Goal: Transaction & Acquisition: Book appointment/travel/reservation

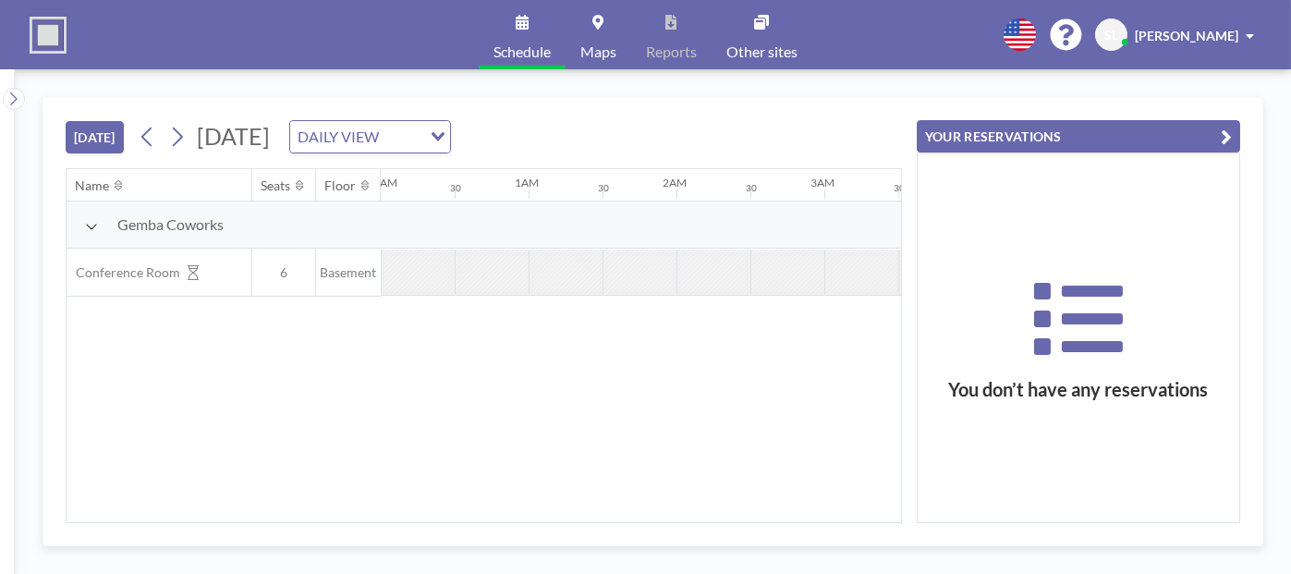
scroll to position [0, 1331]
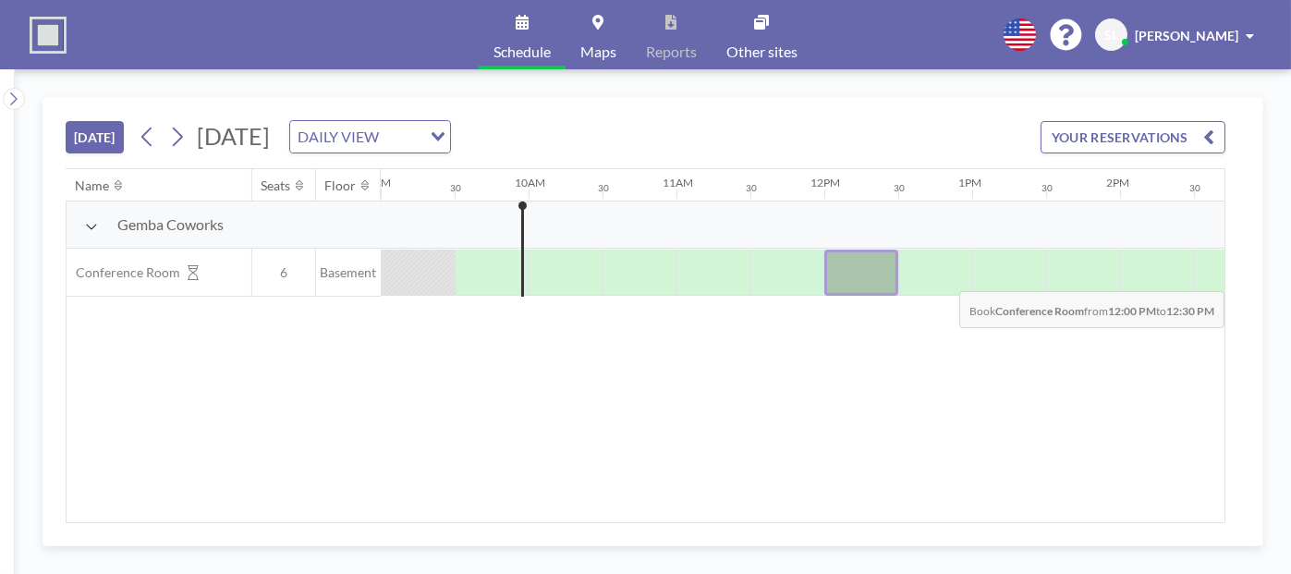
click at [833, 275] on div at bounding box center [862, 273] width 74 height 46
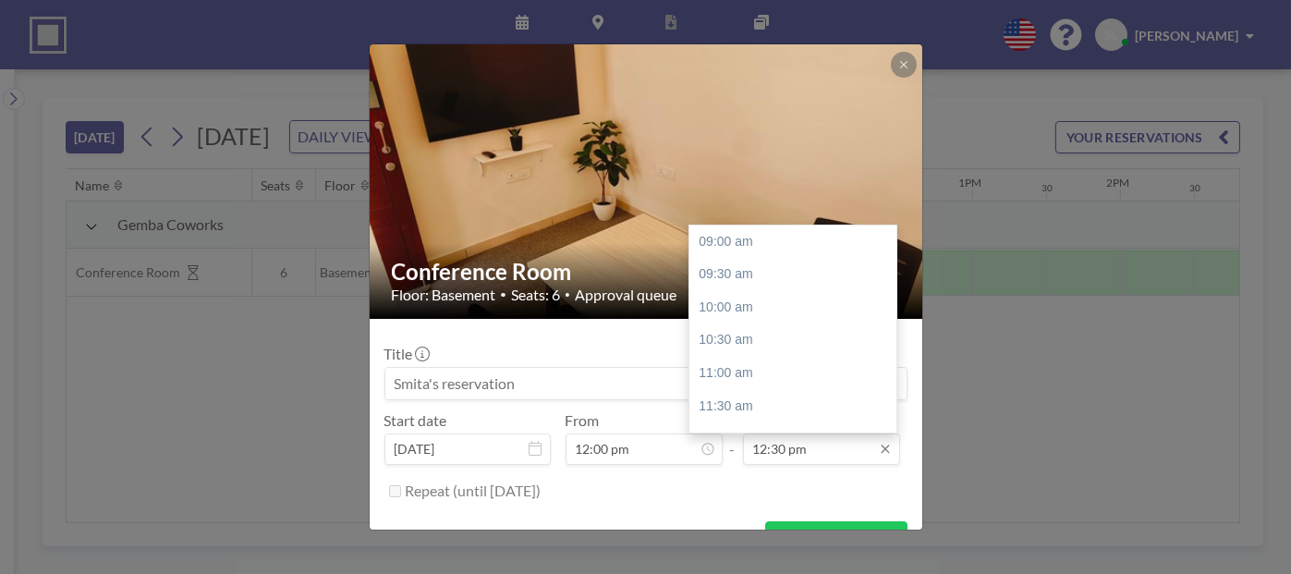
scroll to position [229, 0]
click at [723, 272] on div "01:00 pm" at bounding box center [798, 275] width 216 height 33
type input "01:00 pm"
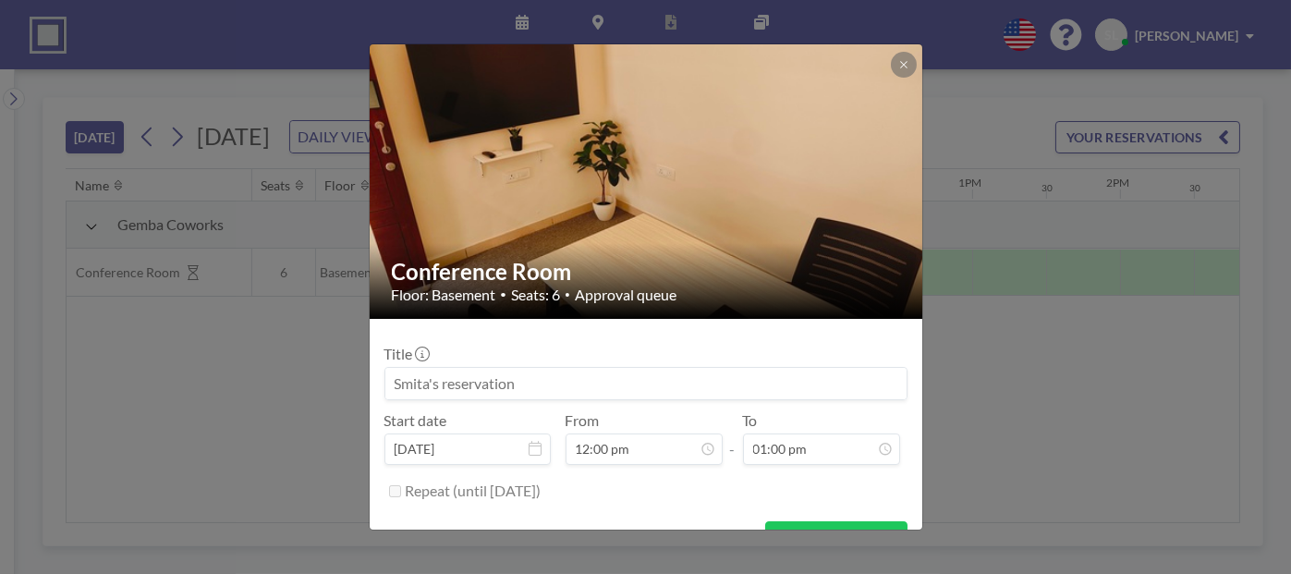
scroll to position [36, 0]
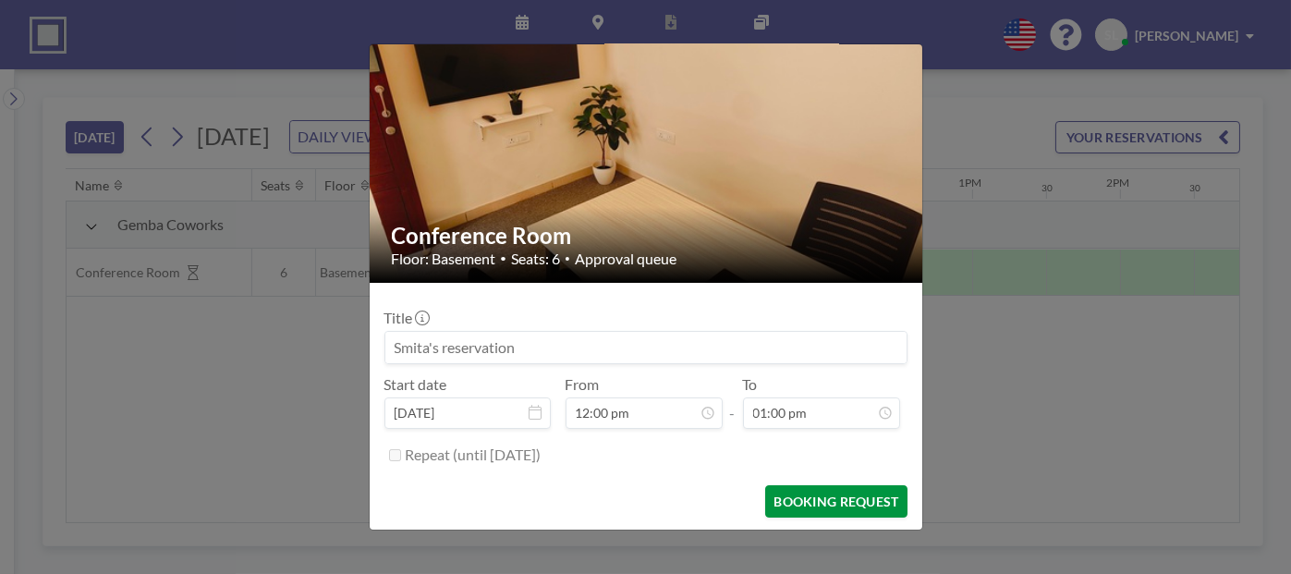
click at [835, 504] on button "BOOKING REQUEST" at bounding box center [835, 501] width 141 height 32
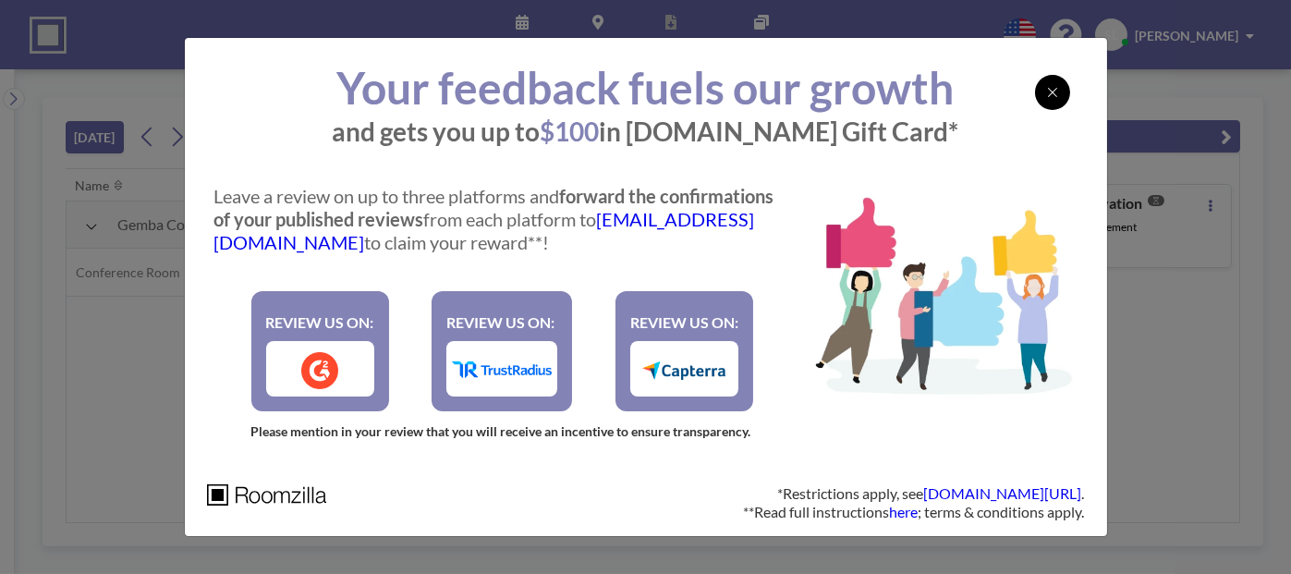
click at [1047, 105] on div at bounding box center [1052, 92] width 35 height 35
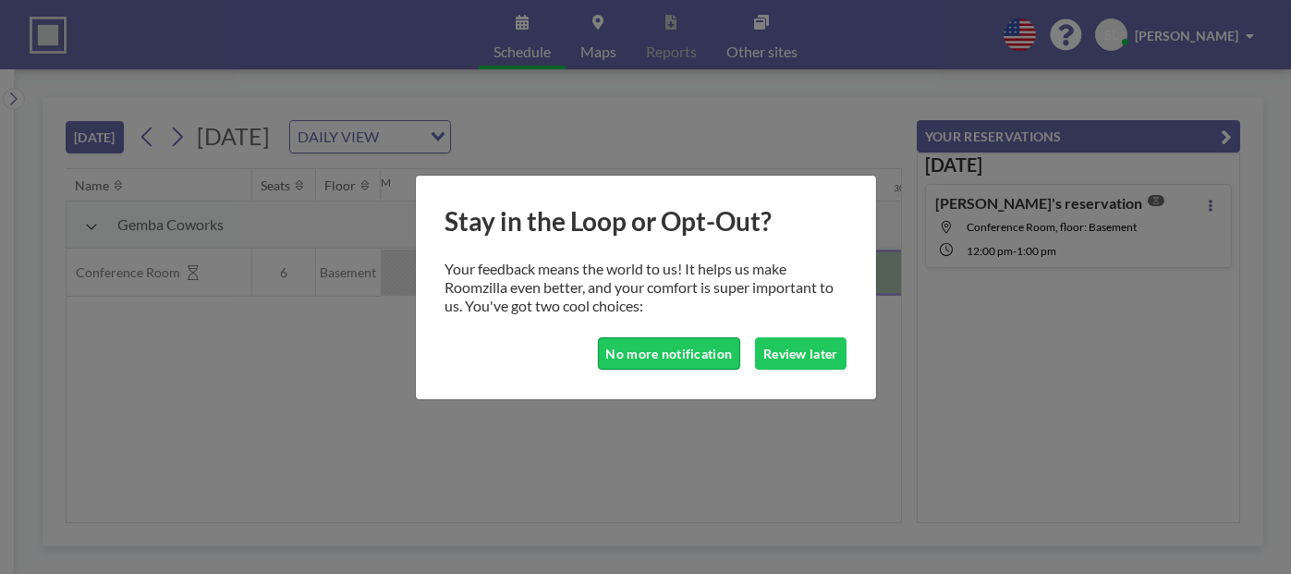
click at [667, 355] on button "No more notification" at bounding box center [669, 353] width 143 height 32
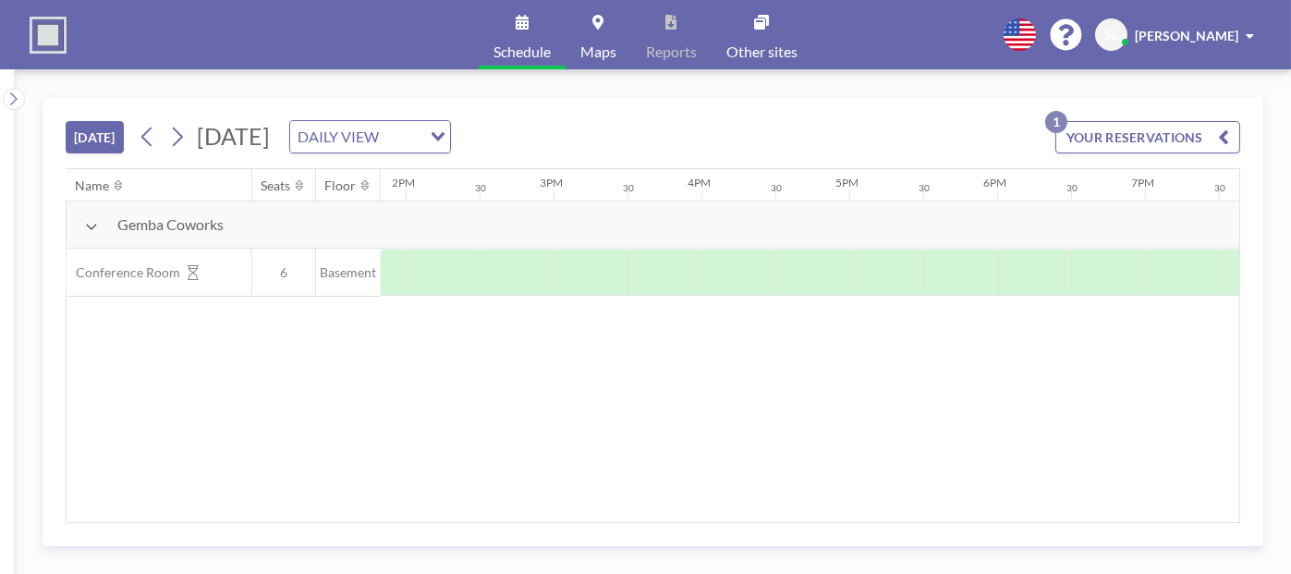
scroll to position [0, 2071]
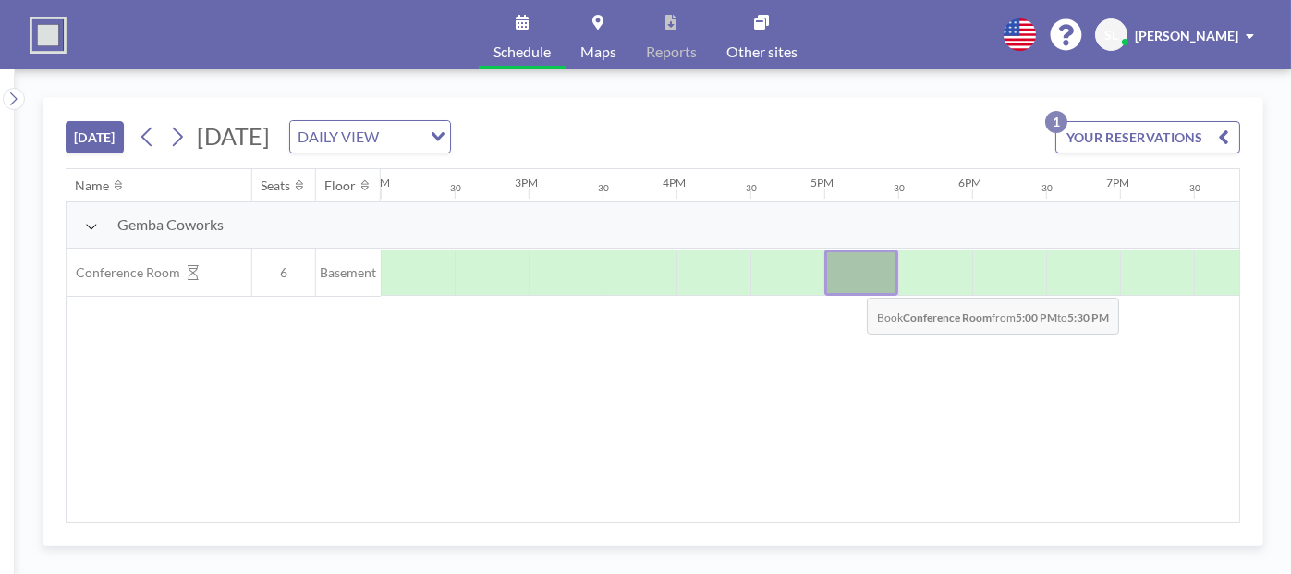
click at [852, 282] on div at bounding box center [862, 273] width 74 height 46
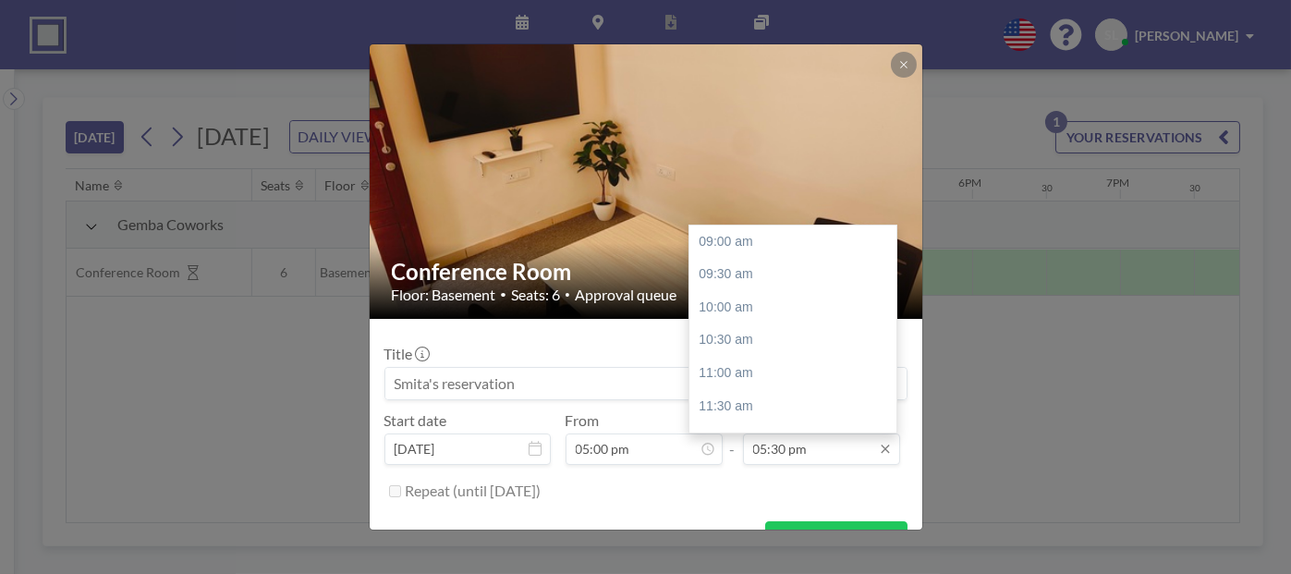
scroll to position [549, 0]
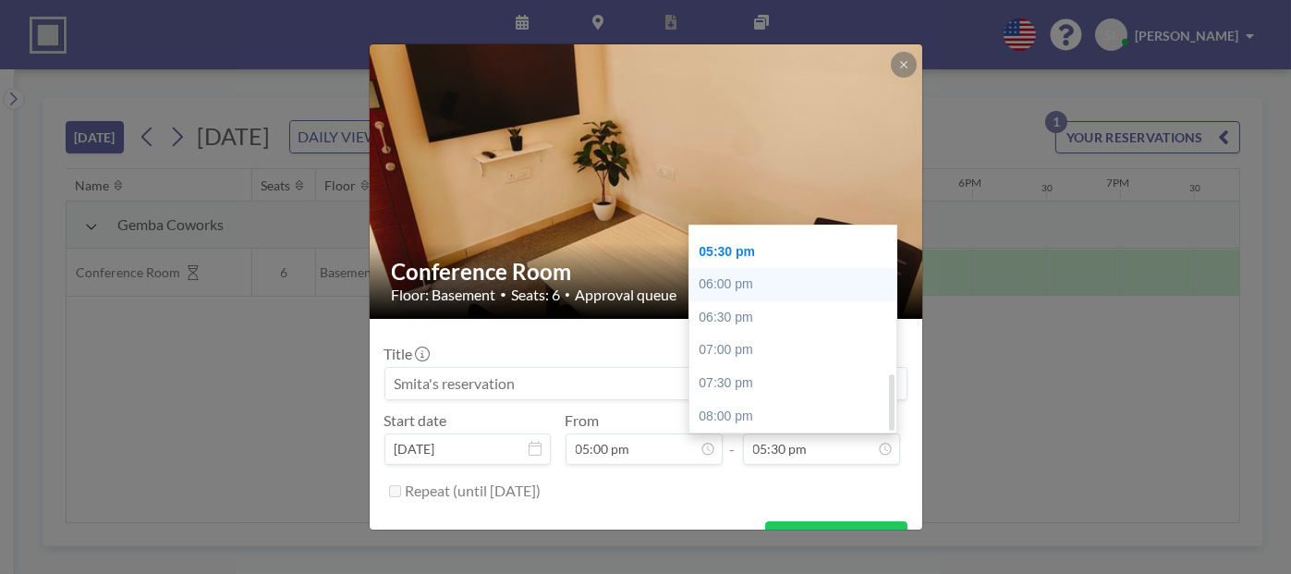
click at [750, 288] on div "06:00 pm" at bounding box center [798, 284] width 216 height 33
type input "06:00 pm"
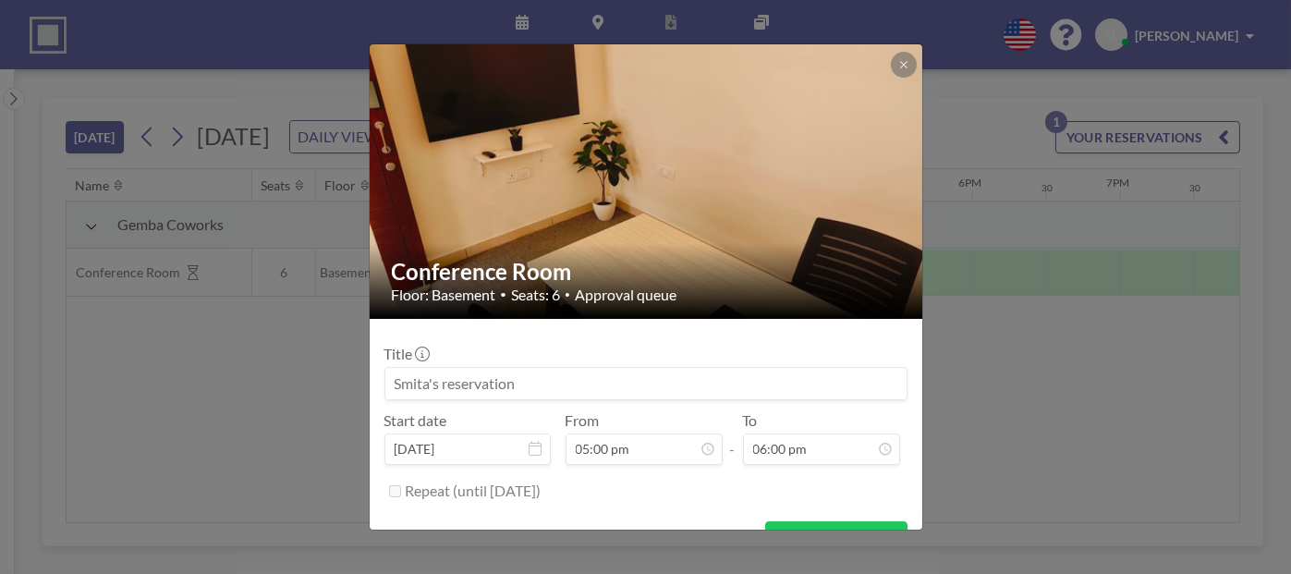
scroll to position [36, 0]
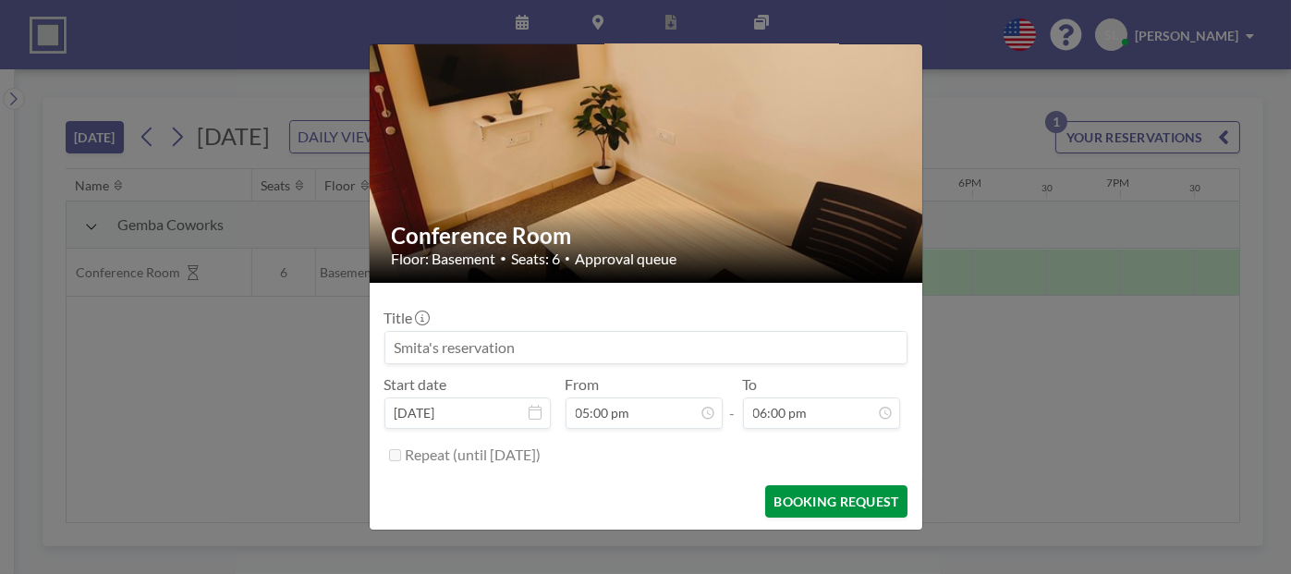
click at [808, 496] on button "BOOKING REQUEST" at bounding box center [835, 501] width 141 height 32
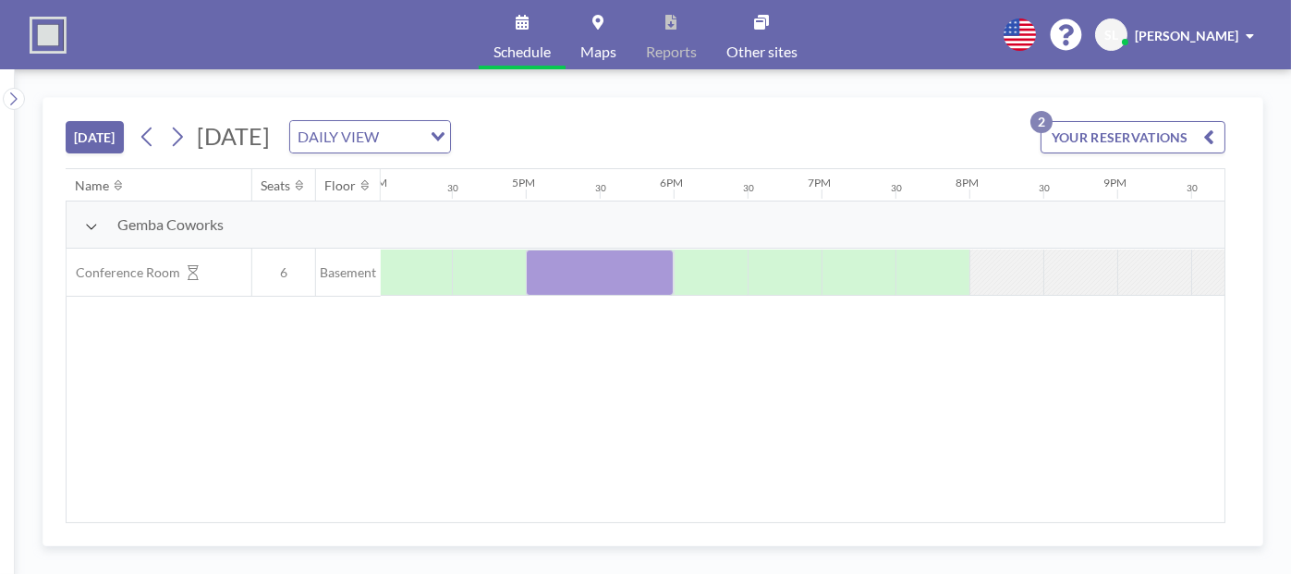
scroll to position [0, 2458]
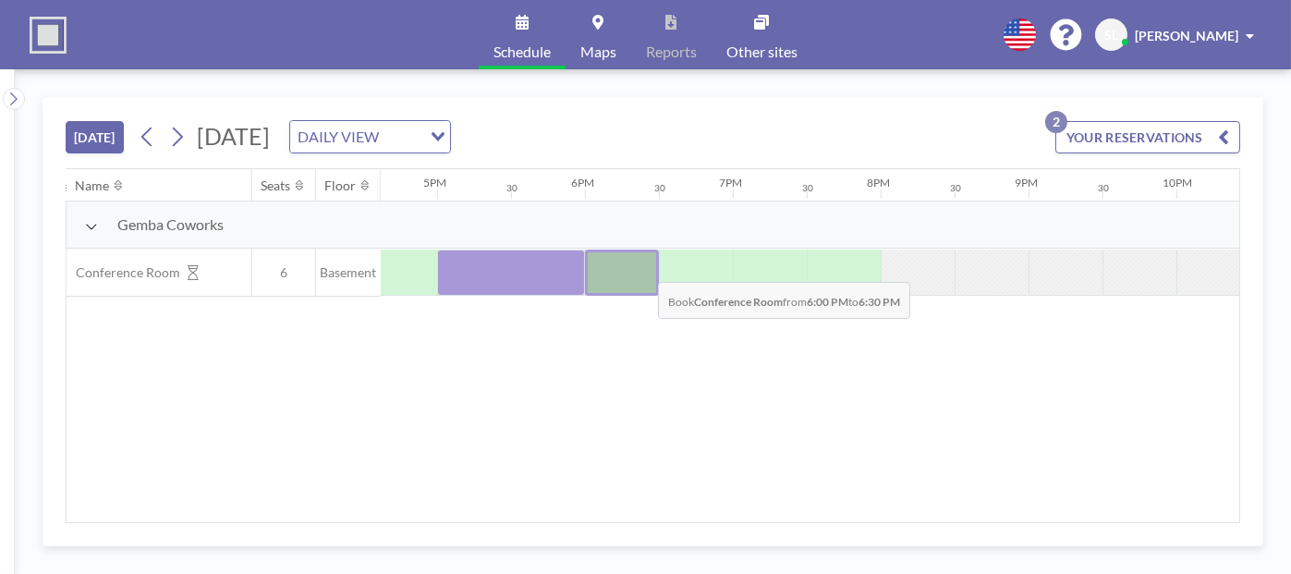
click at [643, 266] on div at bounding box center [622, 273] width 74 height 46
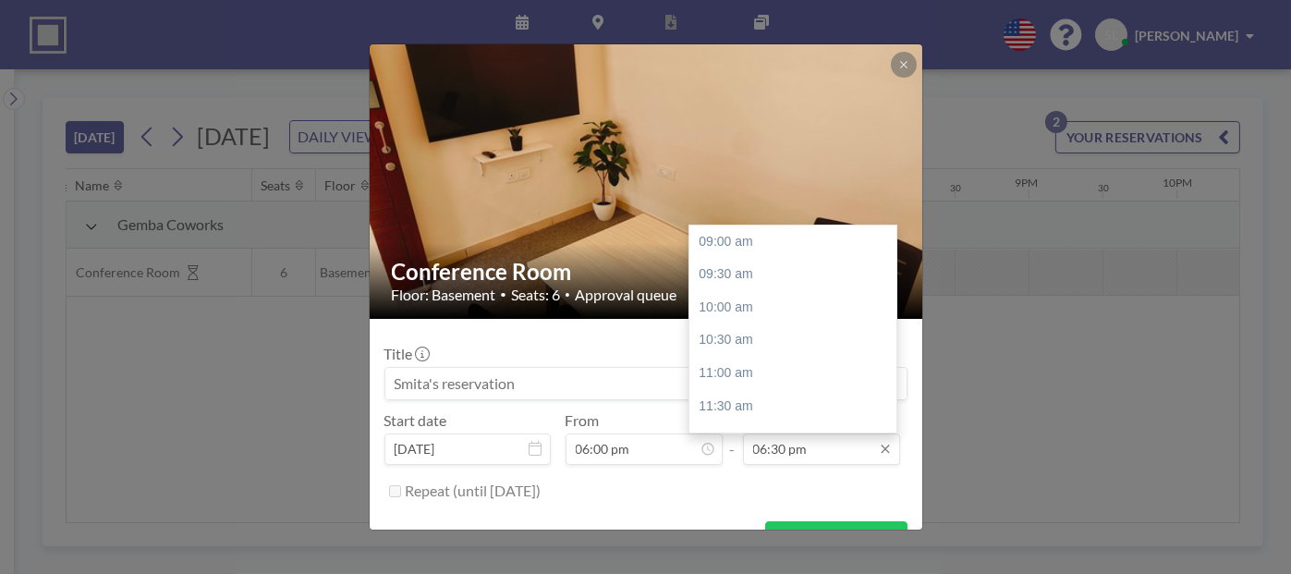
scroll to position [549, 0]
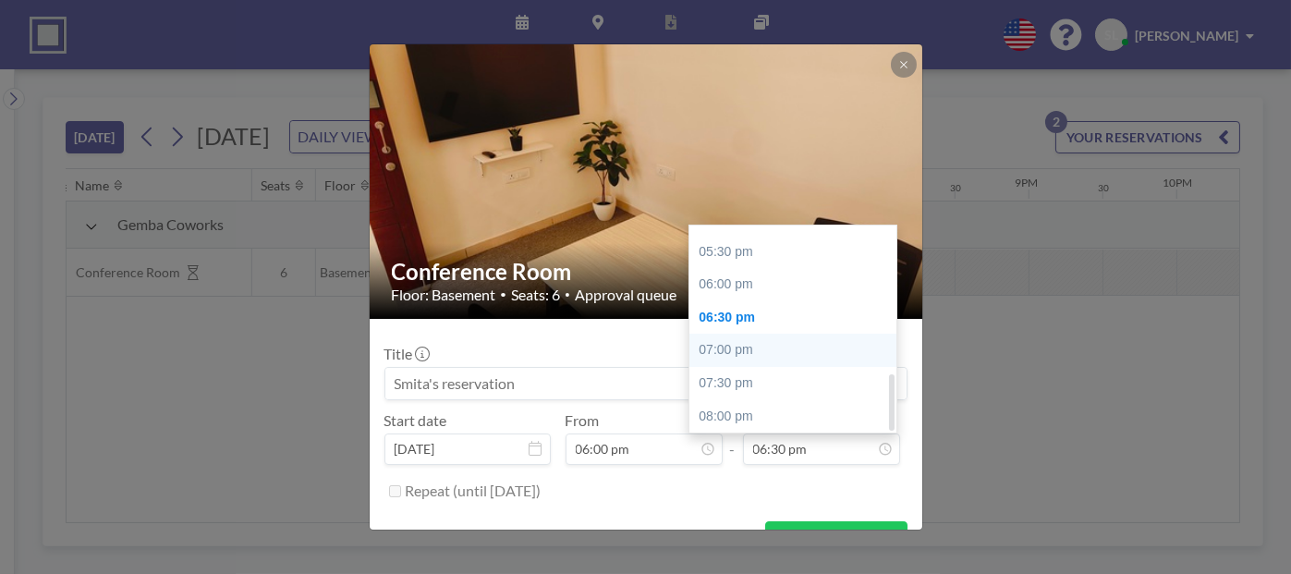
click at [762, 355] on div "07:00 pm" at bounding box center [798, 350] width 216 height 33
type input "07:00 pm"
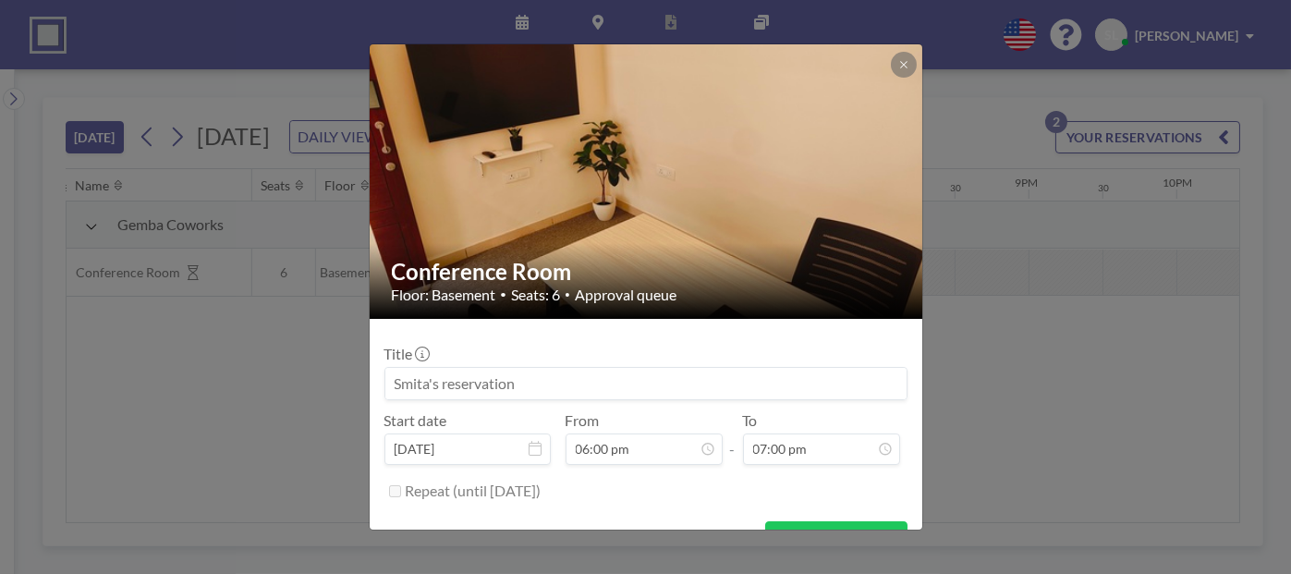
scroll to position [36, 0]
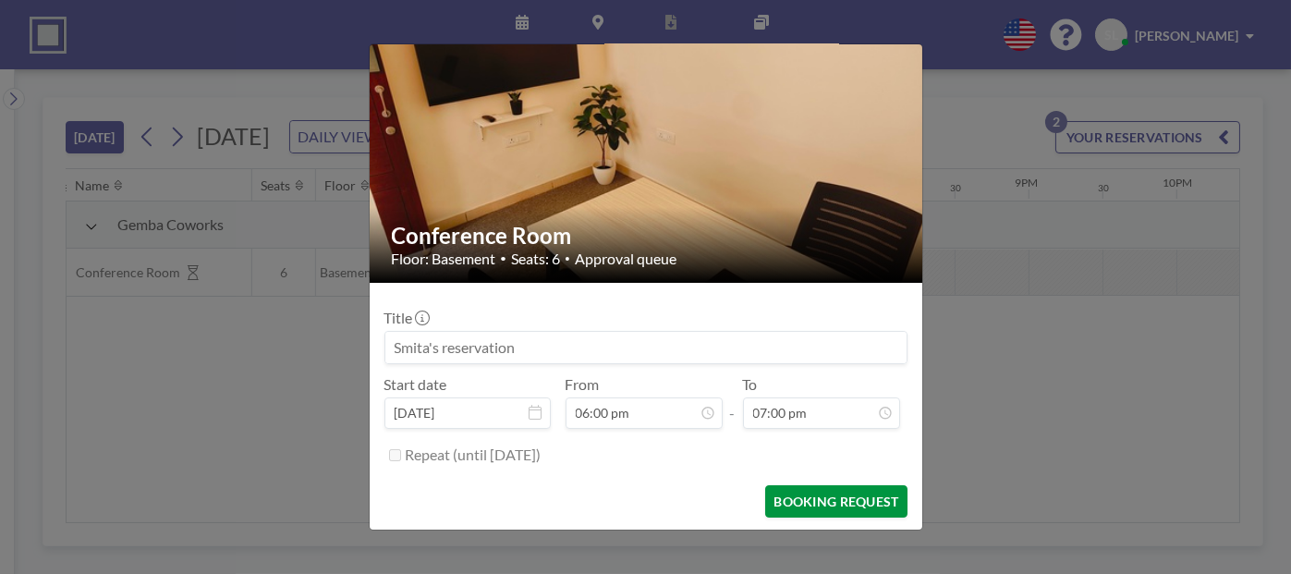
click at [833, 494] on button "BOOKING REQUEST" at bounding box center [835, 501] width 141 height 32
